Goal: Task Accomplishment & Management: Manage account settings

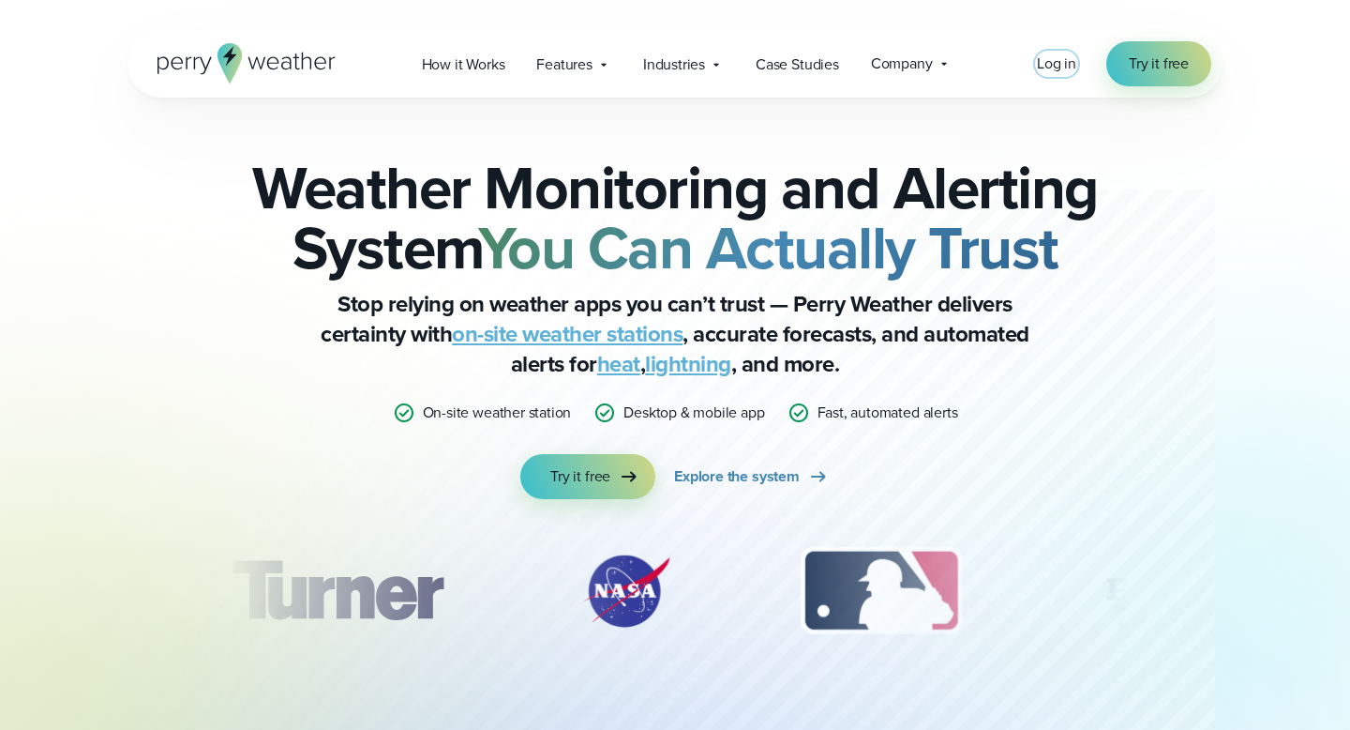
click at [1067, 60] on span "Log in" at bounding box center [1056, 64] width 39 height 22
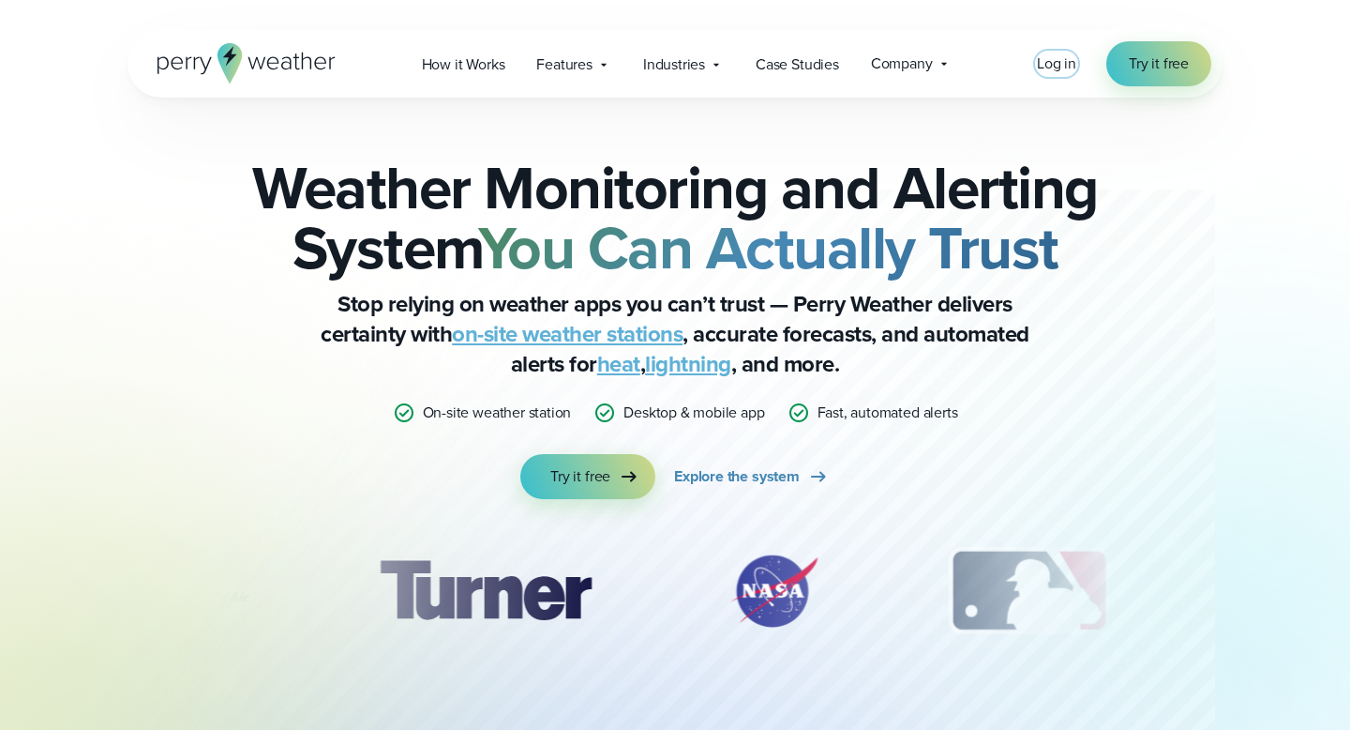
click at [1061, 66] on span "Log in" at bounding box center [1056, 64] width 39 height 22
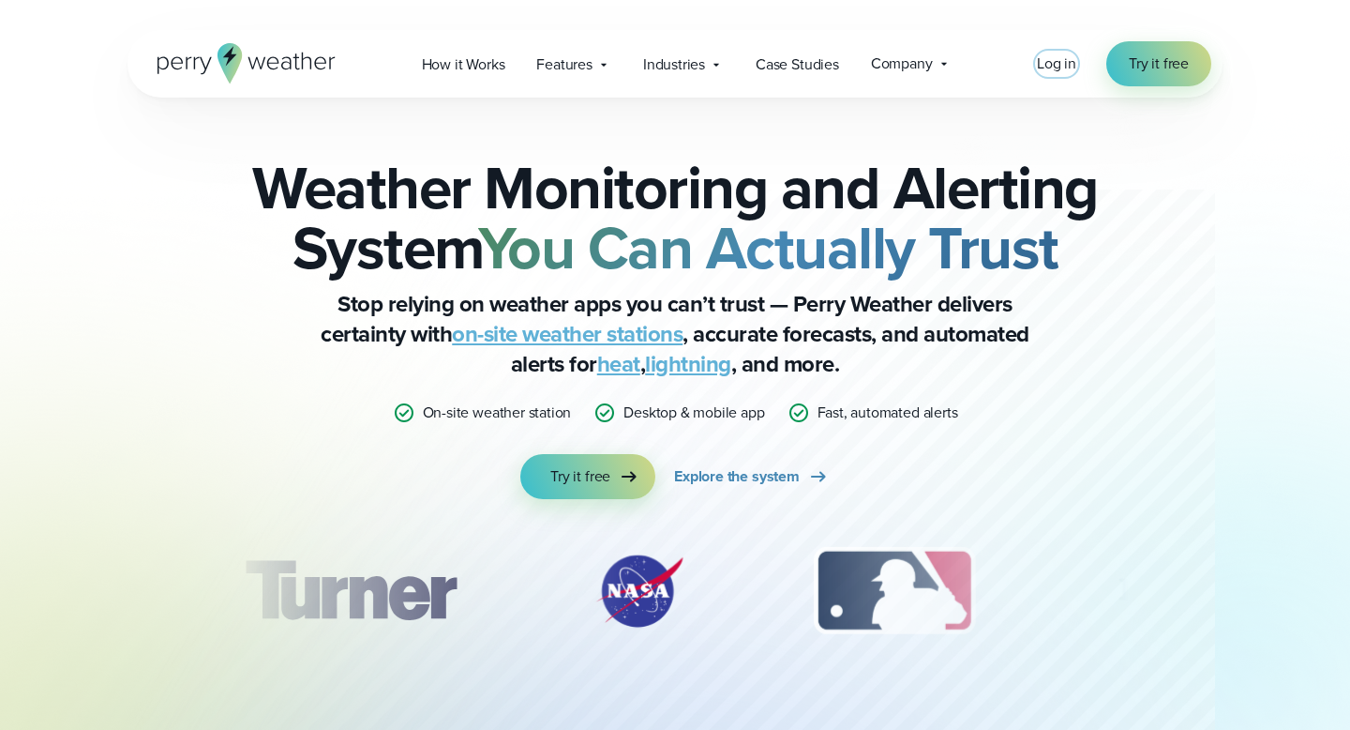
click at [1065, 69] on span "Log in" at bounding box center [1056, 64] width 39 height 22
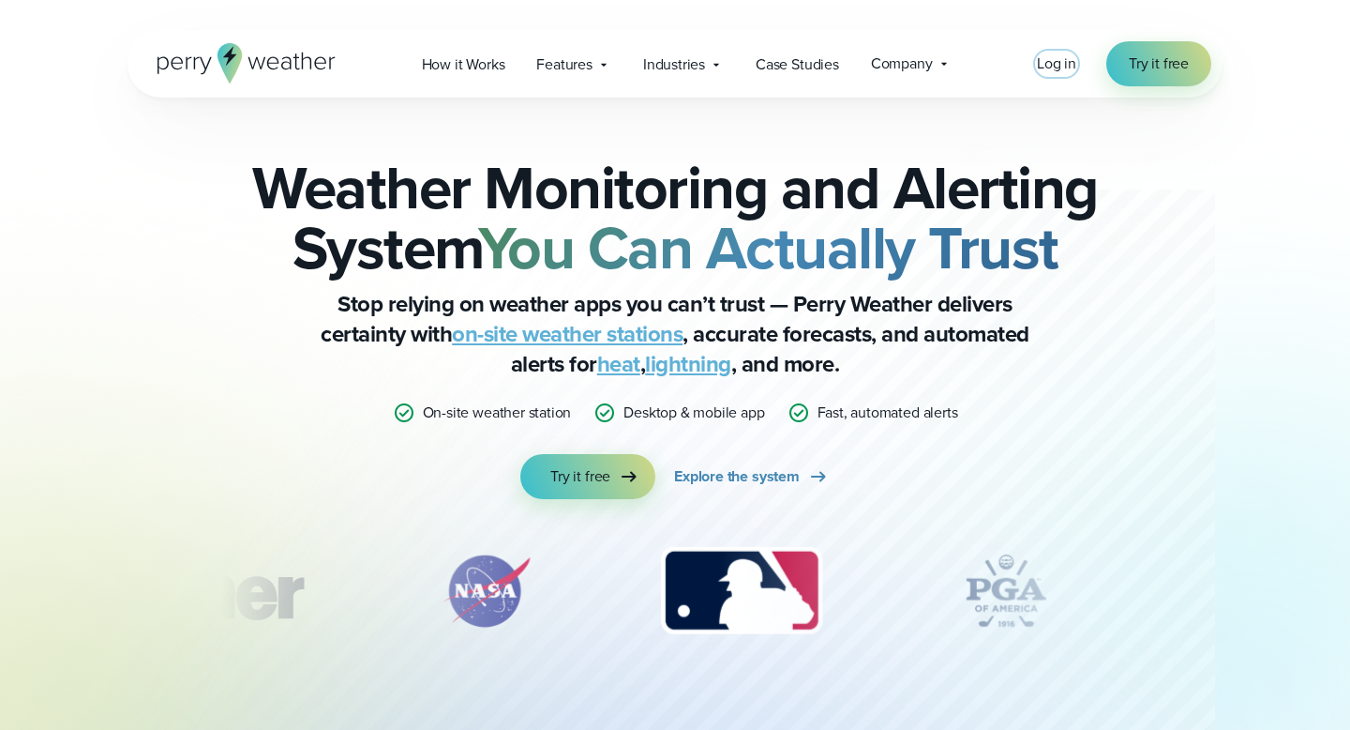
click at [1073, 74] on link "Log in" at bounding box center [1056, 64] width 39 height 23
